Goal: Task Accomplishment & Management: Use online tool/utility

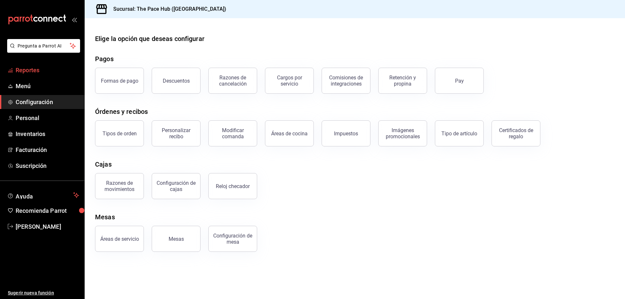
click at [24, 65] on link "Reportes" at bounding box center [42, 70] width 84 height 14
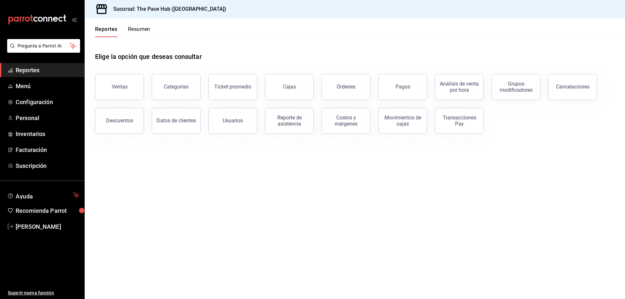
click at [133, 32] on button "Resumen" at bounding box center [139, 31] width 22 height 11
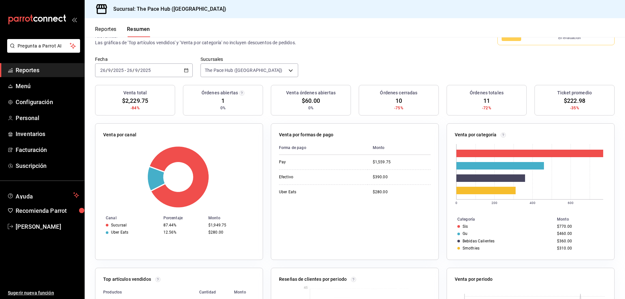
scroll to position [33, 0]
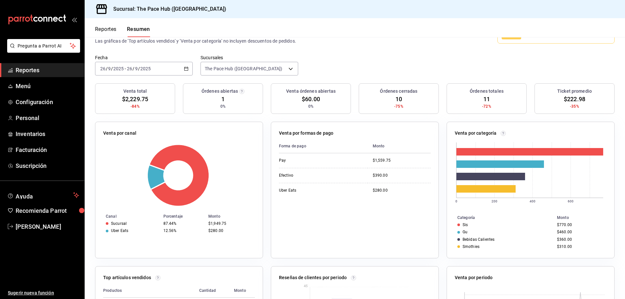
click at [109, 31] on button "Reportes" at bounding box center [105, 31] width 21 height 11
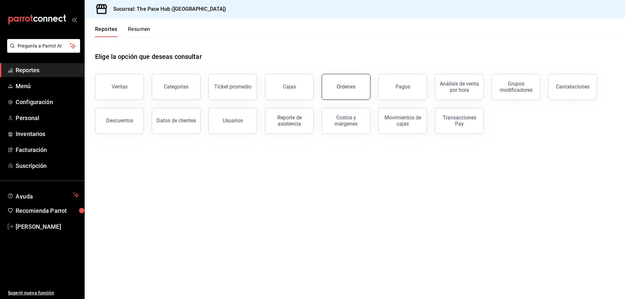
click at [355, 98] on button "Órdenes" at bounding box center [345, 87] width 49 height 26
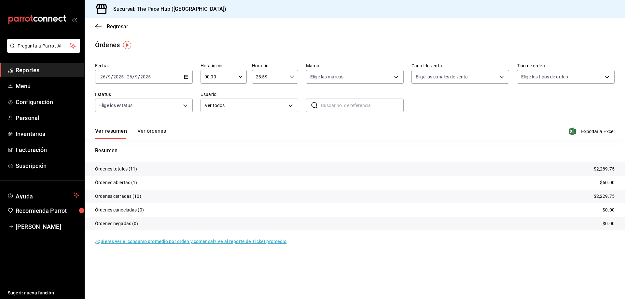
click at [151, 136] on button "Ver órdenes" at bounding box center [151, 133] width 29 height 11
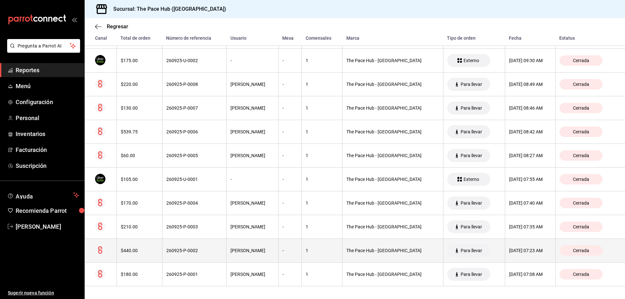
scroll to position [142, 0]
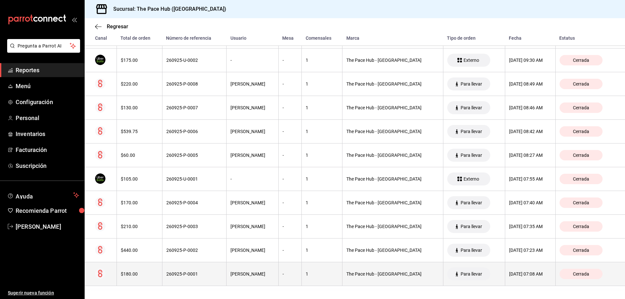
click at [136, 269] on th "$180.00" at bounding box center [139, 274] width 46 height 24
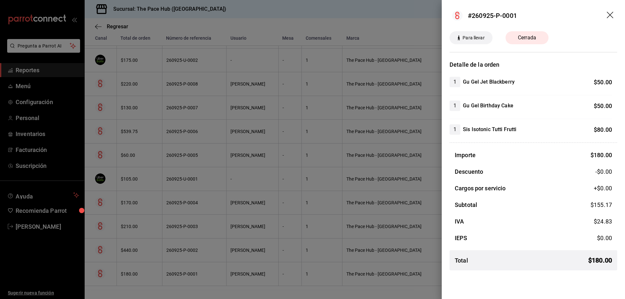
click at [143, 244] on div at bounding box center [312, 149] width 625 height 299
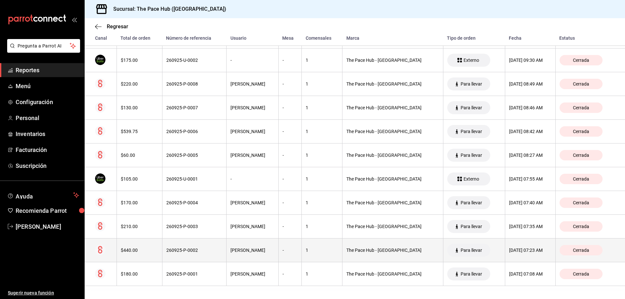
click at [127, 250] on div "$440.00" at bounding box center [139, 250] width 37 height 5
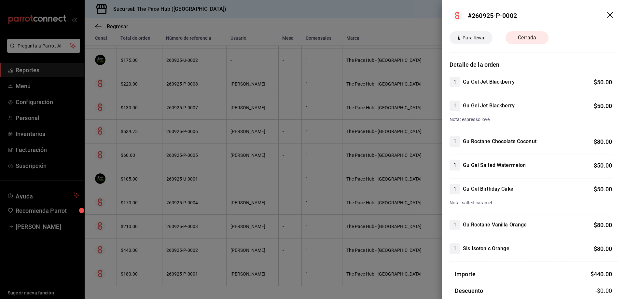
click at [142, 230] on div at bounding box center [312, 149] width 625 height 299
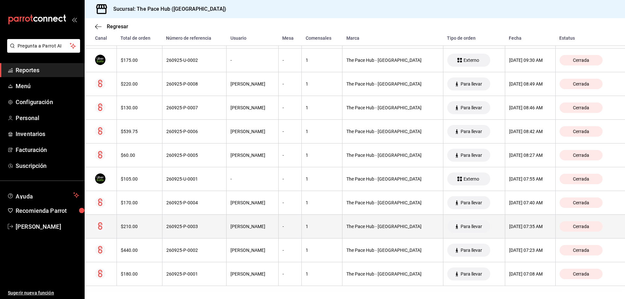
click at [138, 227] on div "$210.00" at bounding box center [139, 226] width 37 height 5
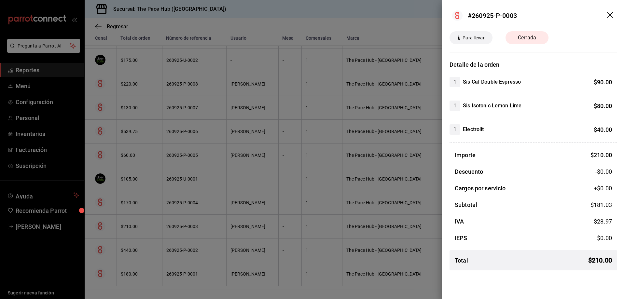
click at [149, 205] on div at bounding box center [312, 149] width 625 height 299
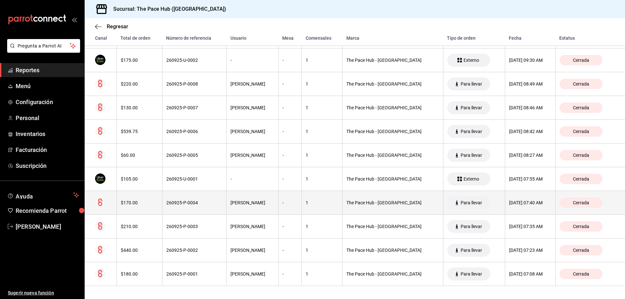
click at [141, 195] on th "$170.00" at bounding box center [139, 203] width 46 height 24
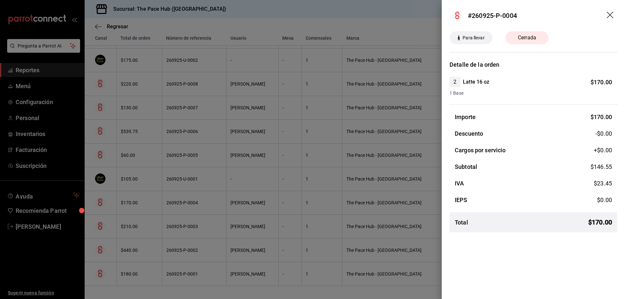
click at [155, 191] on div at bounding box center [312, 149] width 625 height 299
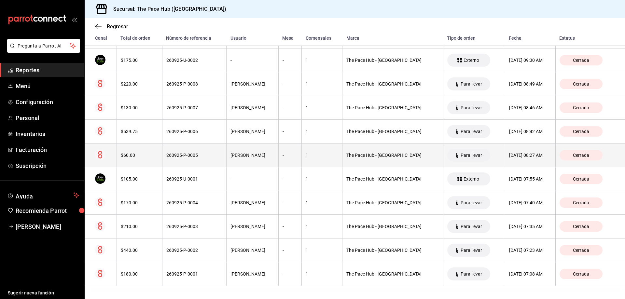
click at [143, 151] on th "$60.00" at bounding box center [139, 155] width 46 height 24
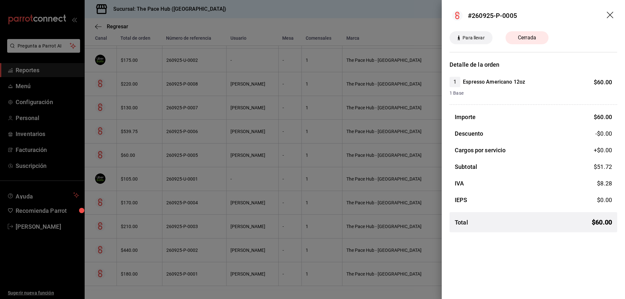
click at [160, 142] on div at bounding box center [312, 149] width 625 height 299
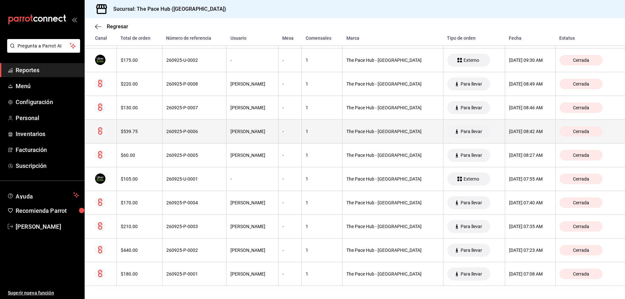
click at [133, 132] on div "$539.75" at bounding box center [139, 131] width 37 height 5
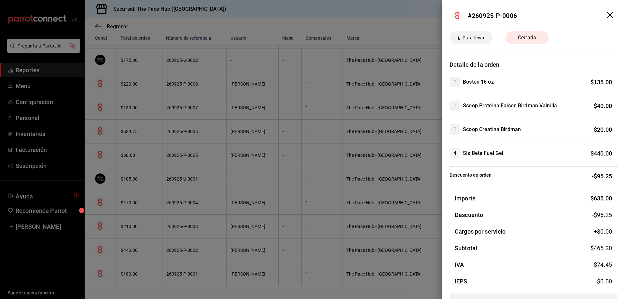
drag, startPoint x: 154, startPoint y: 150, endPoint x: 153, endPoint y: 146, distance: 3.6
click at [154, 150] on div at bounding box center [312, 149] width 625 height 299
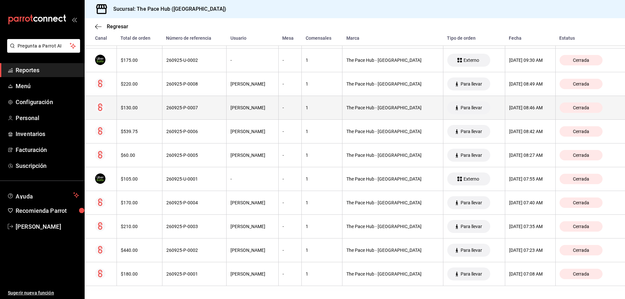
click at [145, 108] on div "$130.00" at bounding box center [139, 107] width 37 height 5
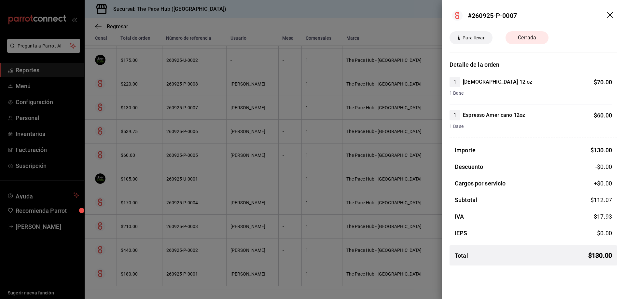
click at [179, 119] on div at bounding box center [312, 149] width 625 height 299
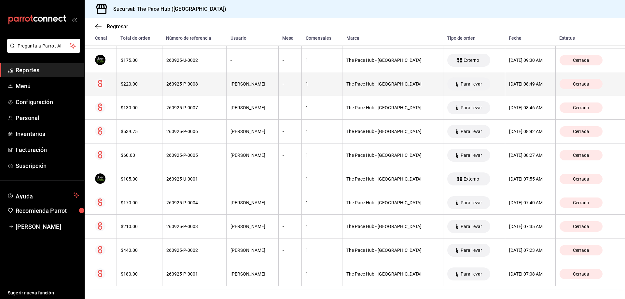
click at [125, 86] on div "$220.00" at bounding box center [139, 83] width 37 height 5
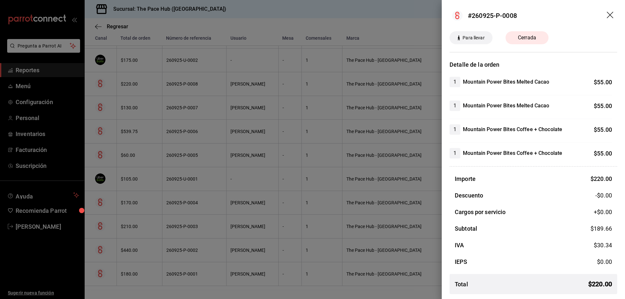
click at [161, 130] on div at bounding box center [312, 149] width 625 height 299
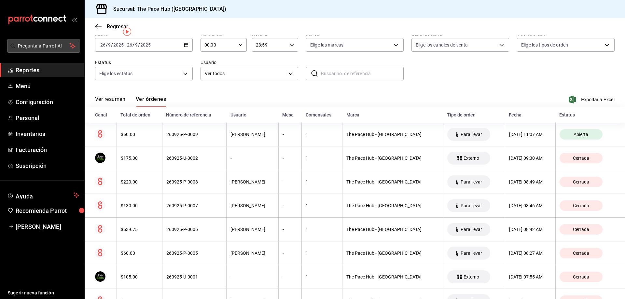
scroll to position [12, 0]
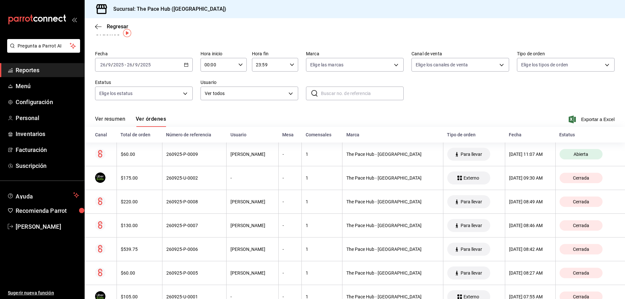
click at [101, 31] on div "Regresar" at bounding box center [355, 26] width 540 height 17
click at [101, 30] on div "Regresar" at bounding box center [355, 26] width 540 height 17
click at [102, 28] on span "Regresar" at bounding box center [111, 26] width 33 height 6
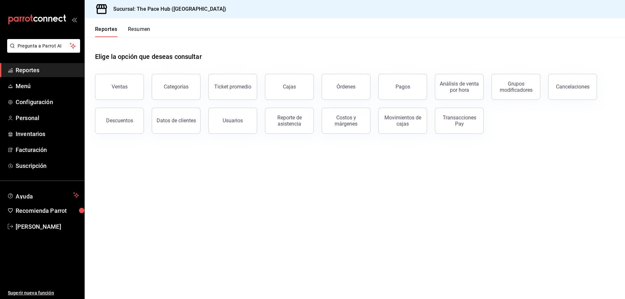
click at [138, 27] on button "Resumen" at bounding box center [139, 31] width 22 height 11
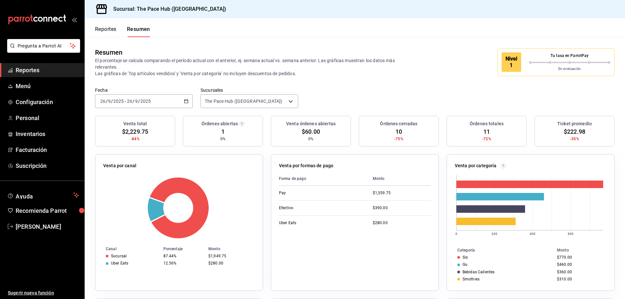
drag, startPoint x: 429, startPoint y: 34, endPoint x: 437, endPoint y: 40, distance: 10.1
click at [429, 34] on header "Reportes Resumen" at bounding box center [355, 27] width 540 height 19
click at [372, 43] on div "Resumen El porcentaje se calcula comparando el período actual con el anterior, …" at bounding box center [355, 62] width 540 height 50
click at [455, 74] on div "Nivel 1 Tu tasa en ParrotPay En evaluación" at bounding box center [527, 62] width 173 height 28
click at [101, 29] on button "Reportes" at bounding box center [105, 31] width 21 height 11
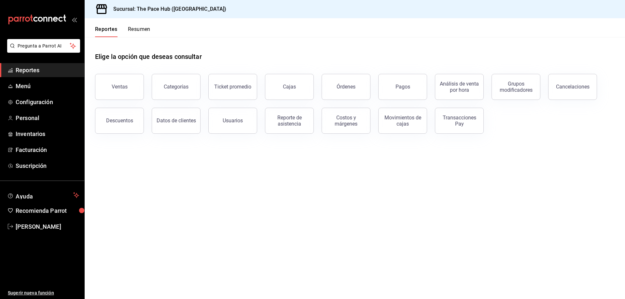
click at [135, 30] on button "Resumen" at bounding box center [139, 31] width 22 height 11
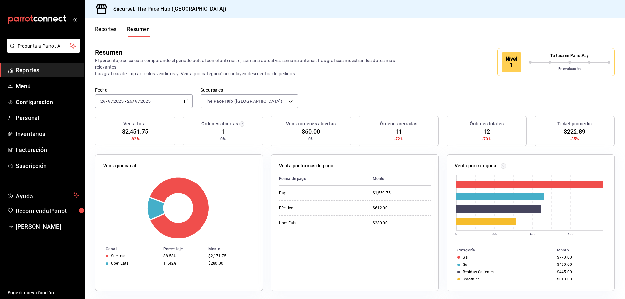
click at [110, 27] on button "Reportes" at bounding box center [105, 31] width 21 height 11
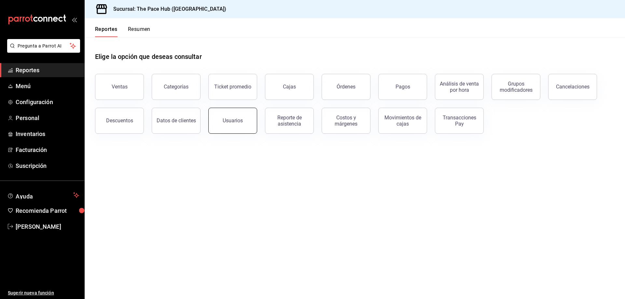
click at [229, 128] on button "Usuarios" at bounding box center [232, 121] width 49 height 26
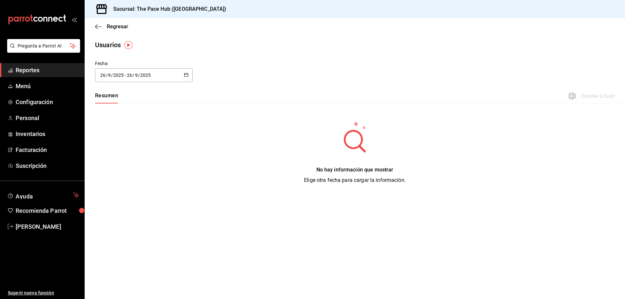
click at [100, 30] on div "Regresar" at bounding box center [355, 26] width 540 height 17
click at [99, 30] on div "Regresar" at bounding box center [355, 26] width 540 height 17
click at [96, 28] on icon "button" at bounding box center [98, 27] width 7 height 6
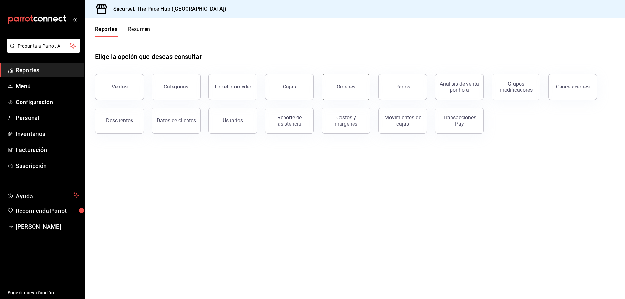
click at [331, 89] on button "Órdenes" at bounding box center [345, 87] width 49 height 26
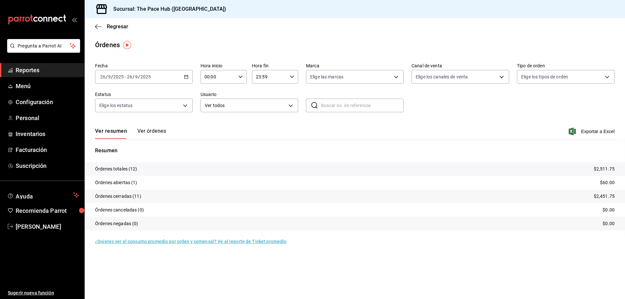
click at [140, 133] on button "Ver órdenes" at bounding box center [151, 133] width 29 height 11
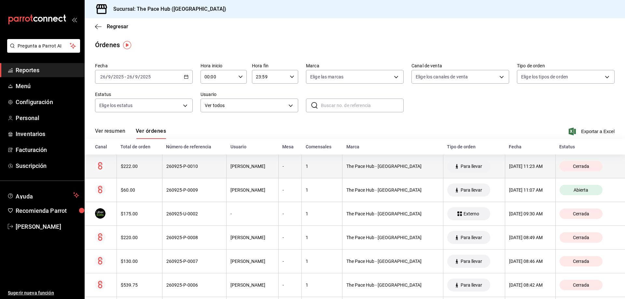
click at [143, 164] on div "$222.00" at bounding box center [139, 166] width 37 height 5
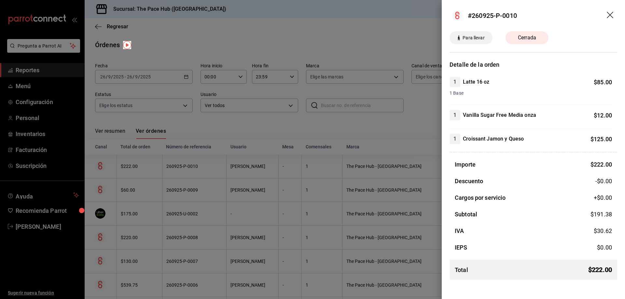
click at [395, 122] on div at bounding box center [312, 149] width 625 height 299
